Goal: Task Accomplishment & Management: Use online tool/utility

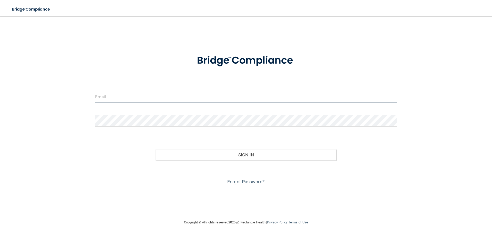
click at [161, 97] on input "email" at bounding box center [246, 97] width 302 height 12
type input "dentalcenter@nvc.net"
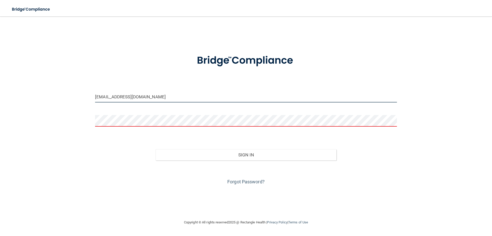
drag, startPoint x: 163, startPoint y: 100, endPoint x: 152, endPoint y: 98, distance: 10.5
click at [161, 98] on input "dentalcenter@nvc.net" at bounding box center [246, 97] width 302 height 12
drag, startPoint x: 157, startPoint y: 93, endPoint x: 43, endPoint y: 94, distance: 114.1
click at [42, 94] on div "dentalcenter@nvc.net Invalid email/password. You don't have permission to acces…" at bounding box center [246, 118] width 472 height 192
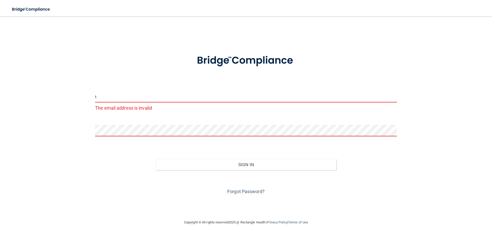
type input "tarynevelyn.20@gmail.com"
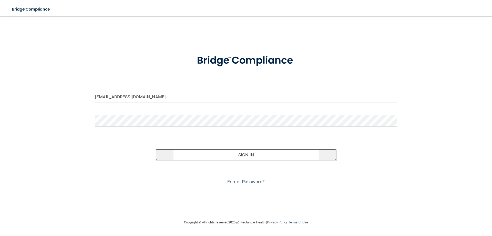
click at [213, 159] on button "Sign In" at bounding box center [246, 154] width 181 height 11
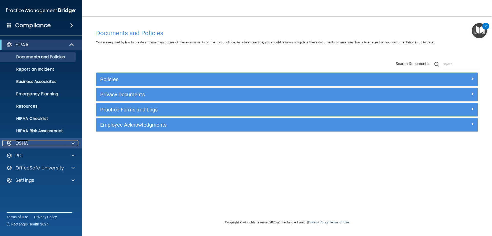
click at [72, 142] on span at bounding box center [73, 143] width 3 height 6
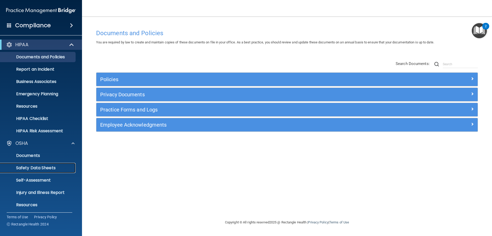
click at [45, 166] on p "Safety Data Sheets" at bounding box center [38, 167] width 70 height 5
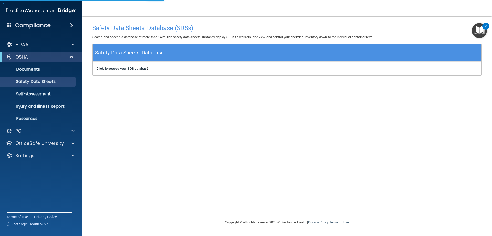
click at [133, 69] on b "Click to access your SDS database" at bounding box center [122, 68] width 52 height 4
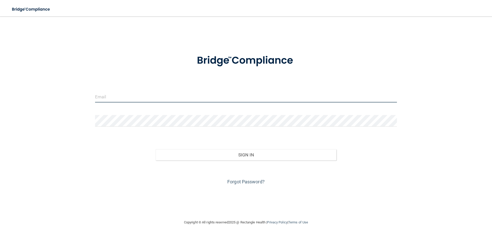
click at [120, 100] on input "email" at bounding box center [246, 97] width 302 height 12
type input "[EMAIL_ADDRESS][DOMAIN_NAME]"
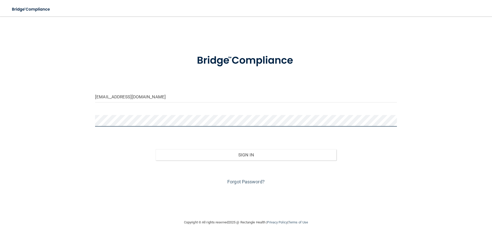
click at [156, 149] on button "Sign In" at bounding box center [246, 154] width 181 height 11
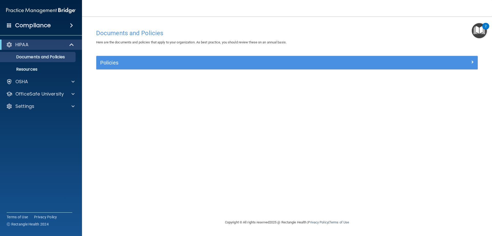
click at [483, 27] on div "2" at bounding box center [486, 26] width 7 height 7
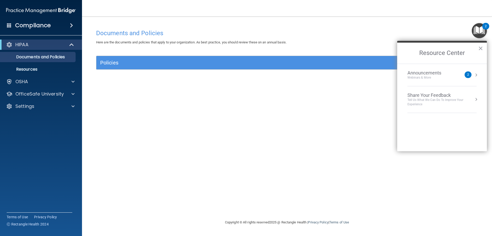
click at [477, 48] on h2 "Resource Center" at bounding box center [442, 53] width 90 height 21
click at [66, 105] on div at bounding box center [72, 106] width 13 height 6
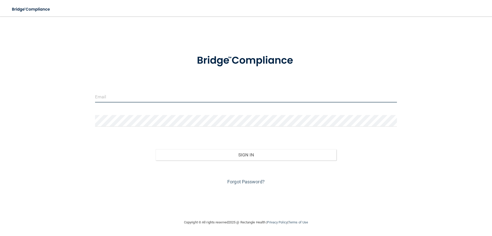
click at [196, 101] on input "email" at bounding box center [246, 97] width 302 height 12
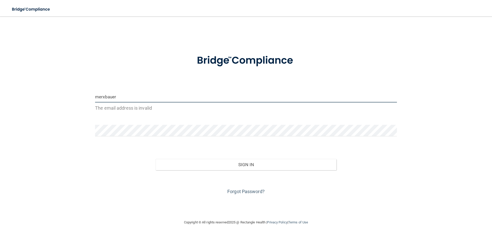
type input "[EMAIL_ADDRESS][DOMAIN_NAME]"
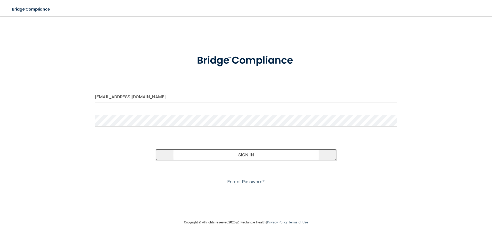
click at [258, 154] on button "Sign In" at bounding box center [246, 154] width 181 height 11
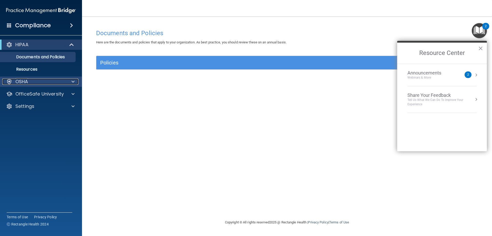
click at [73, 84] on span at bounding box center [73, 81] width 3 height 6
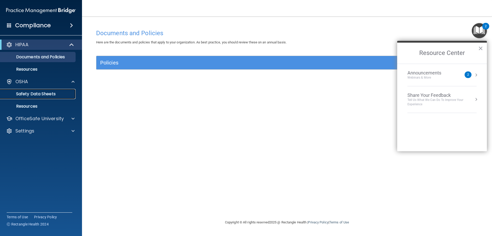
click at [53, 96] on p "Safety Data Sheets" at bounding box center [38, 93] width 70 height 5
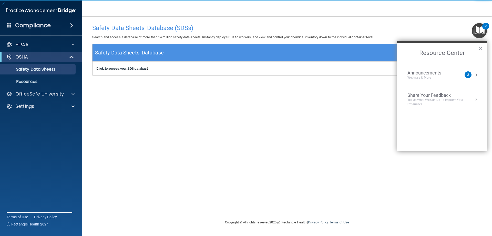
click at [143, 68] on b "Click to access your SDS database" at bounding box center [122, 68] width 52 height 4
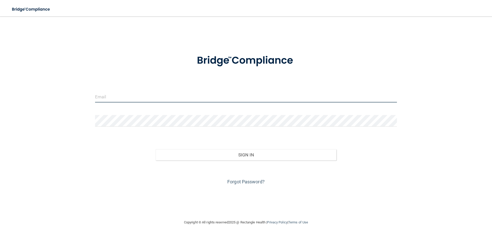
click at [239, 92] on input "email" at bounding box center [246, 97] width 302 height 12
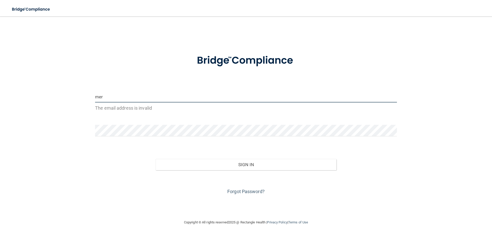
type input "[EMAIL_ADDRESS][DOMAIN_NAME]"
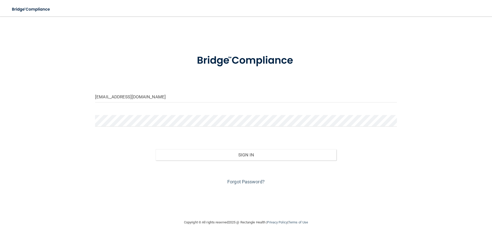
click at [164, 127] on div at bounding box center [246, 122] width 310 height 15
click at [156, 149] on button "Sign In" at bounding box center [246, 154] width 181 height 11
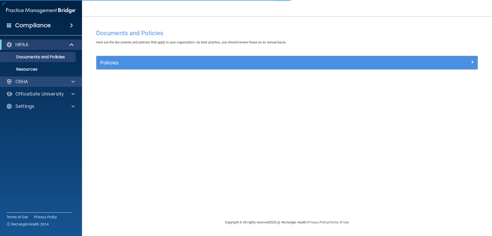
click at [33, 85] on div "OSHA" at bounding box center [41, 81] width 82 height 10
click at [75, 85] on div "OSHA" at bounding box center [41, 81] width 82 height 10
click at [73, 83] on span at bounding box center [73, 81] width 3 height 6
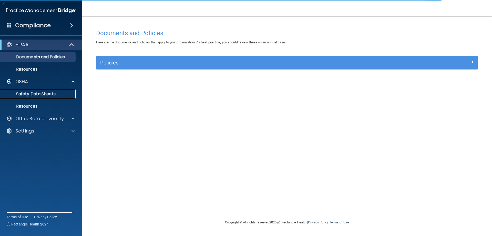
click at [53, 93] on p "Safety Data Sheets" at bounding box center [38, 93] width 70 height 5
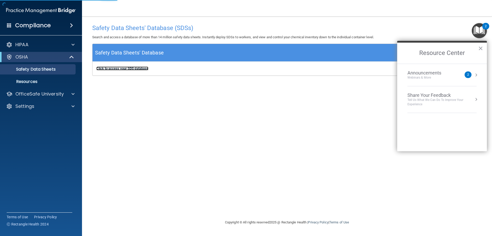
click at [113, 67] on b "Click to access your SDS database" at bounding box center [122, 68] width 52 height 4
